Goal: Task Accomplishment & Management: Manage account settings

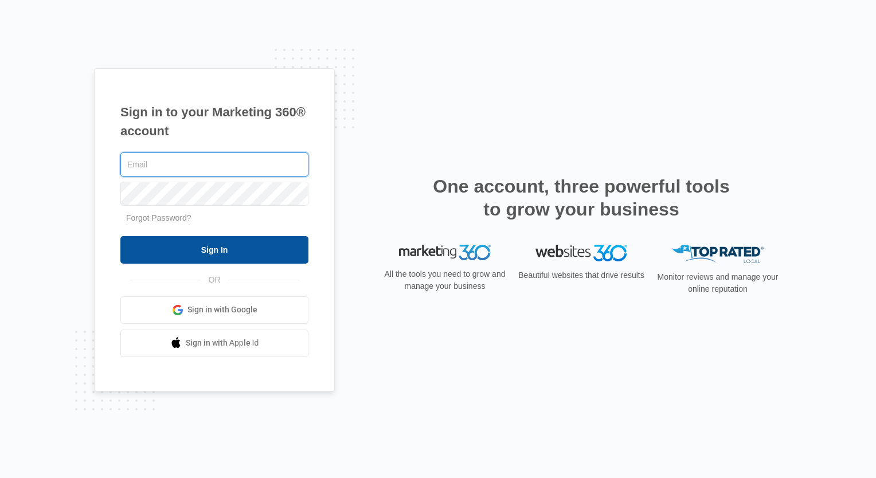
type input "[EMAIL_ADDRESS][DOMAIN_NAME]"
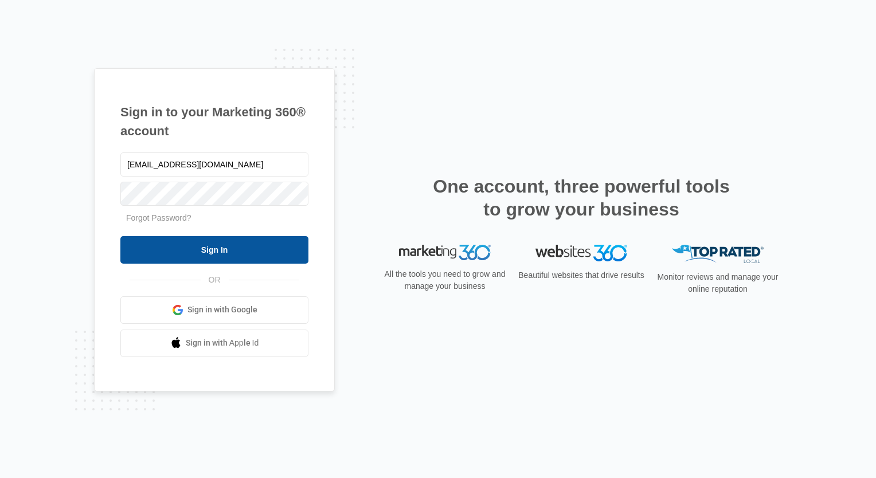
click at [210, 247] on input "Sign In" at bounding box center [214, 250] width 188 height 28
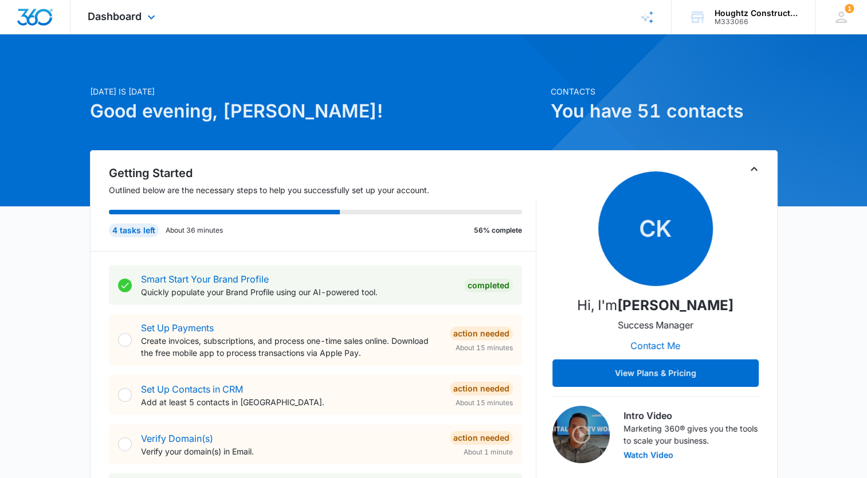
click at [159, 14] on div "Dashboard Apps Reputation Websites Forms CRM Email Social Shop Payments POS Con…" at bounding box center [122, 17] width 105 height 34
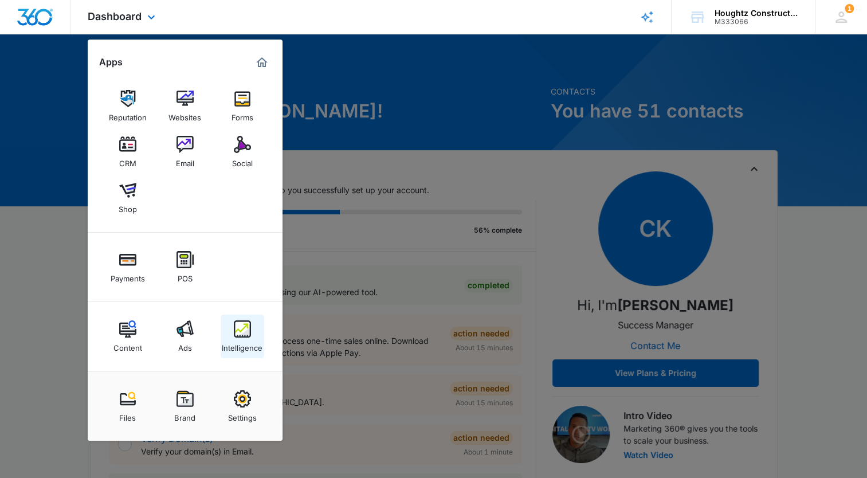
click at [243, 324] on img at bounding box center [242, 328] width 17 height 17
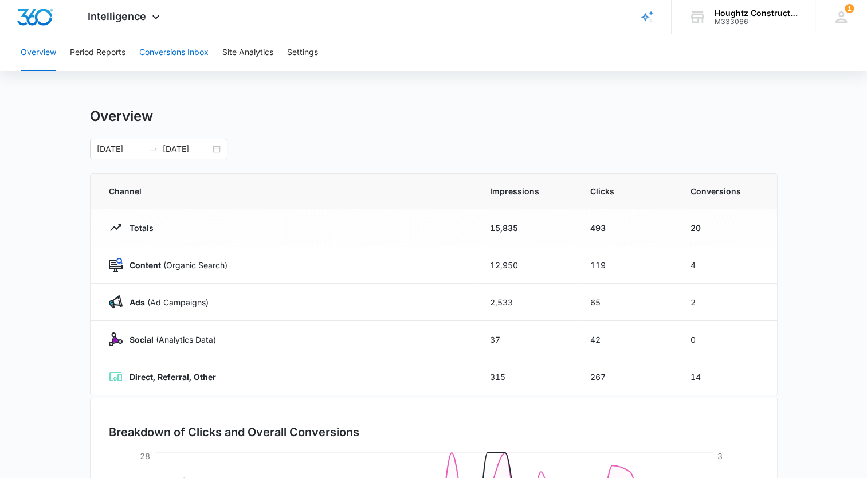
click at [156, 52] on button "Conversions Inbox" at bounding box center [173, 52] width 69 height 37
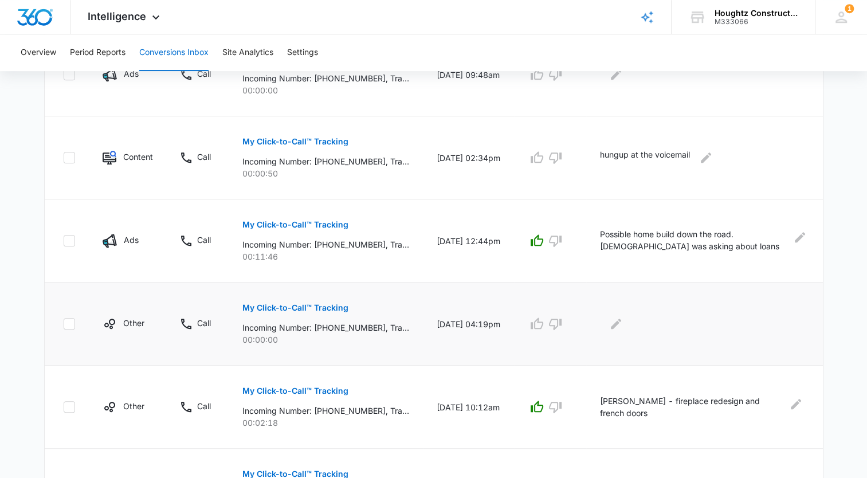
scroll to position [747, 0]
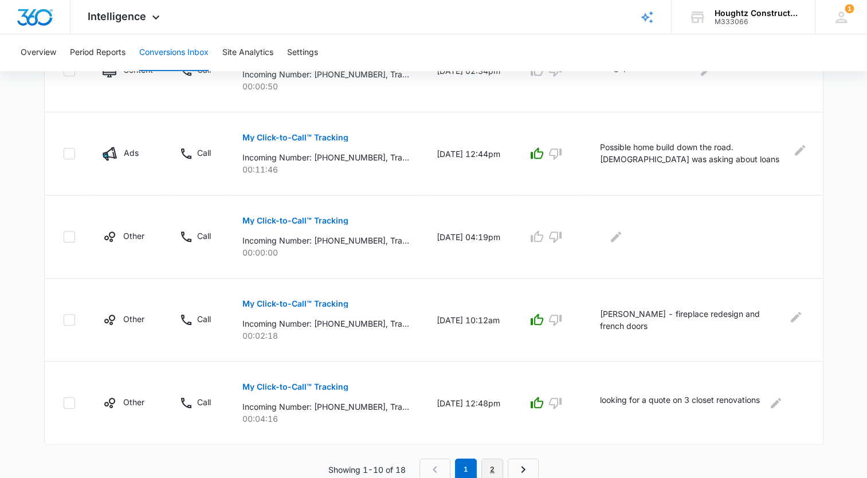
click at [494, 468] on link "2" at bounding box center [492, 469] width 22 height 22
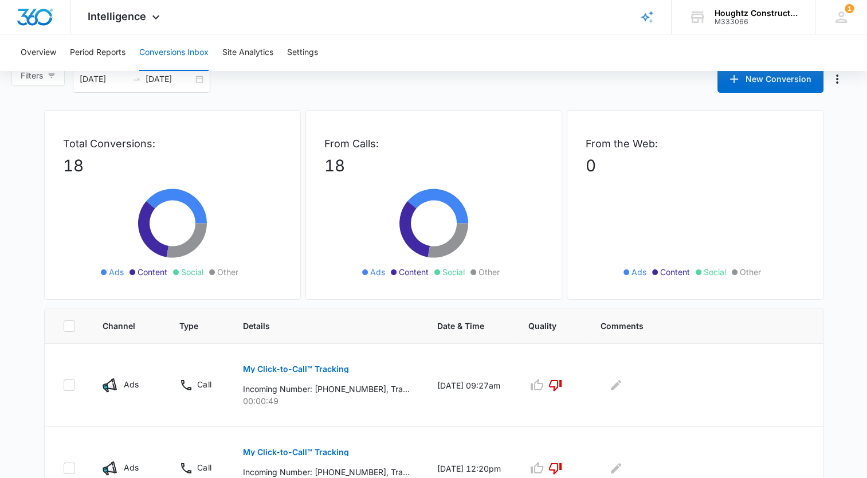
scroll to position [0, 0]
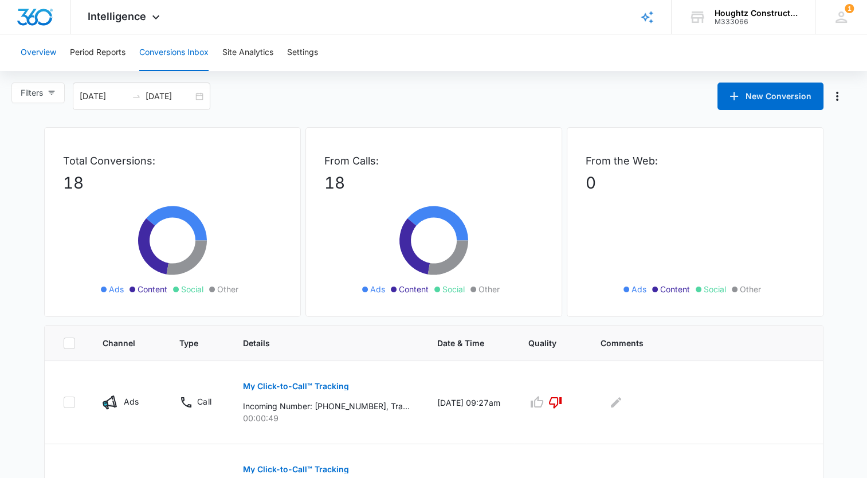
click at [30, 53] on button "Overview" at bounding box center [39, 52] width 36 height 37
click at [450, 102] on div "Filters 09/04/2025 10/04/2025 New Conversion" at bounding box center [433, 97] width 867 height 28
click at [32, 54] on button "Overview" at bounding box center [39, 52] width 36 height 37
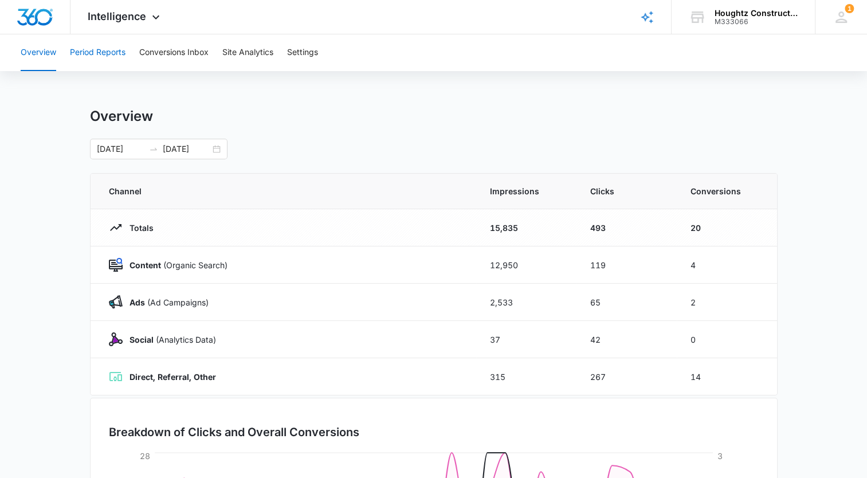
click at [97, 53] on button "Period Reports" at bounding box center [98, 52] width 56 height 37
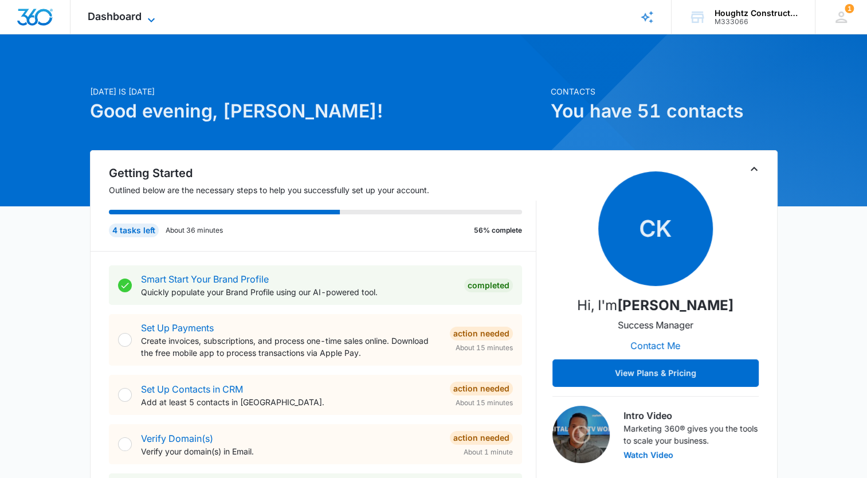
click at [152, 15] on icon at bounding box center [151, 20] width 14 height 14
